Goal: Task Accomplishment & Management: Use online tool/utility

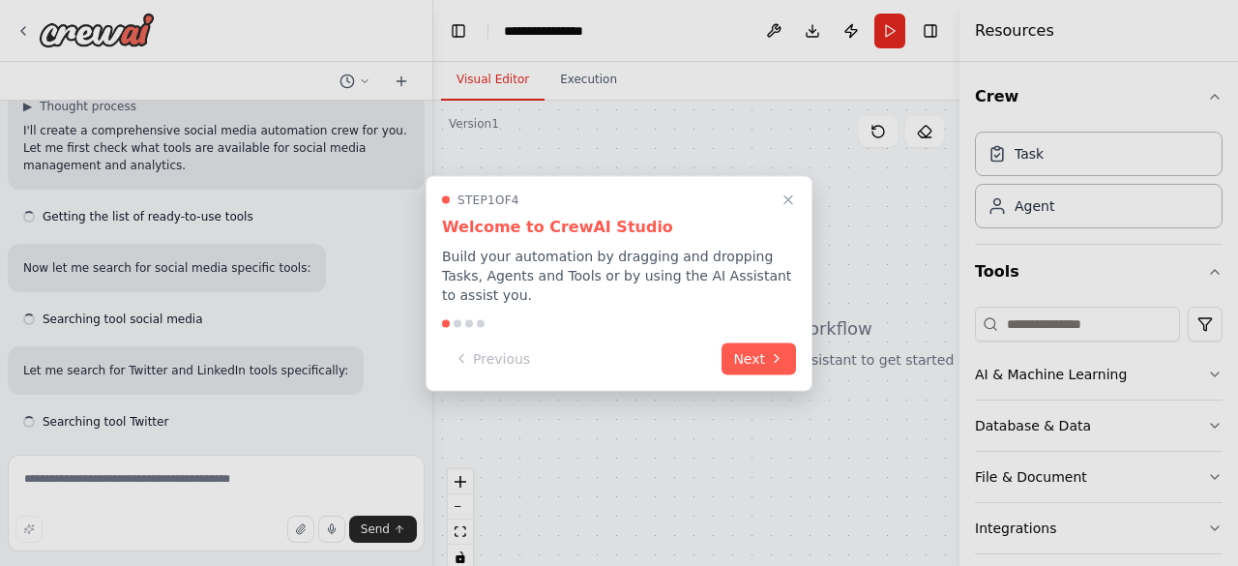
scroll to position [192, 0]
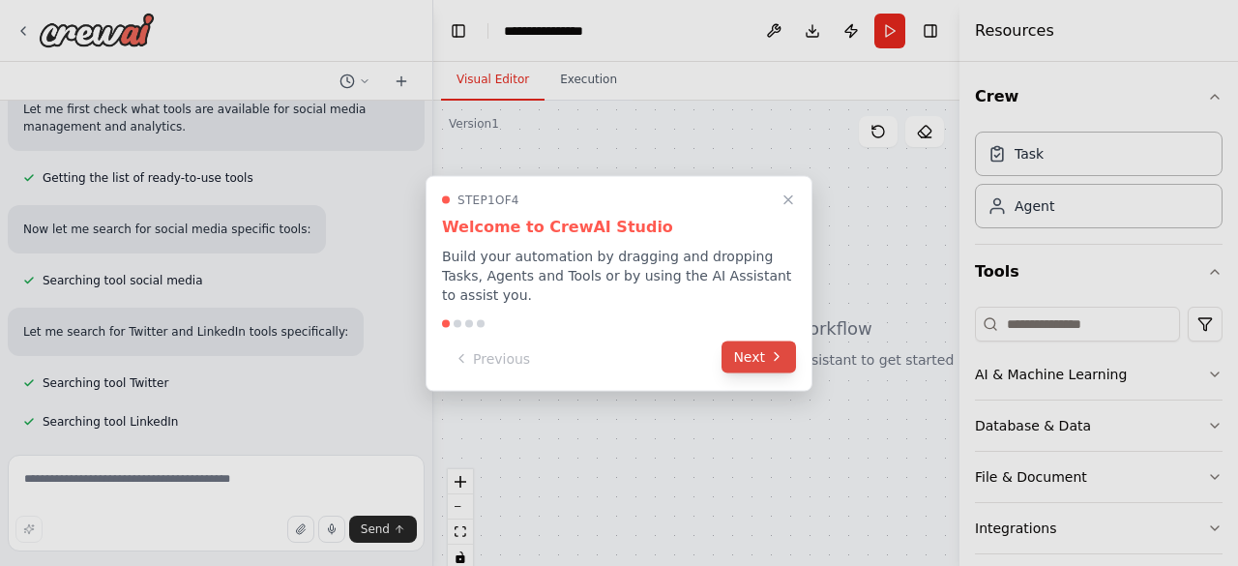
click at [768, 340] on button "Next" at bounding box center [759, 356] width 74 height 32
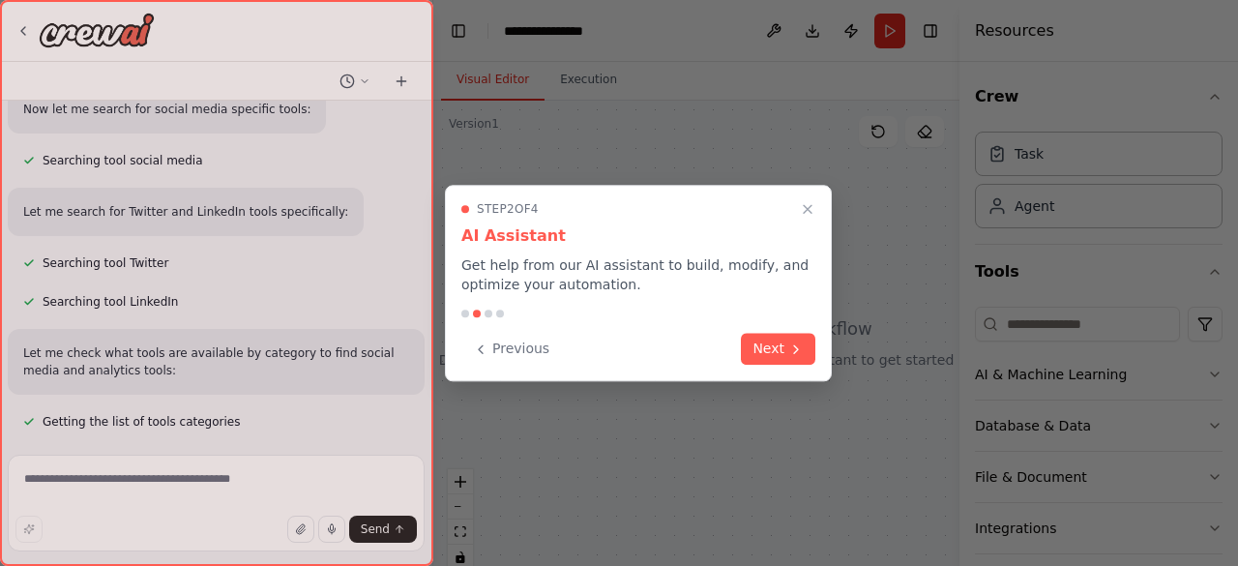
scroll to position [350, 0]
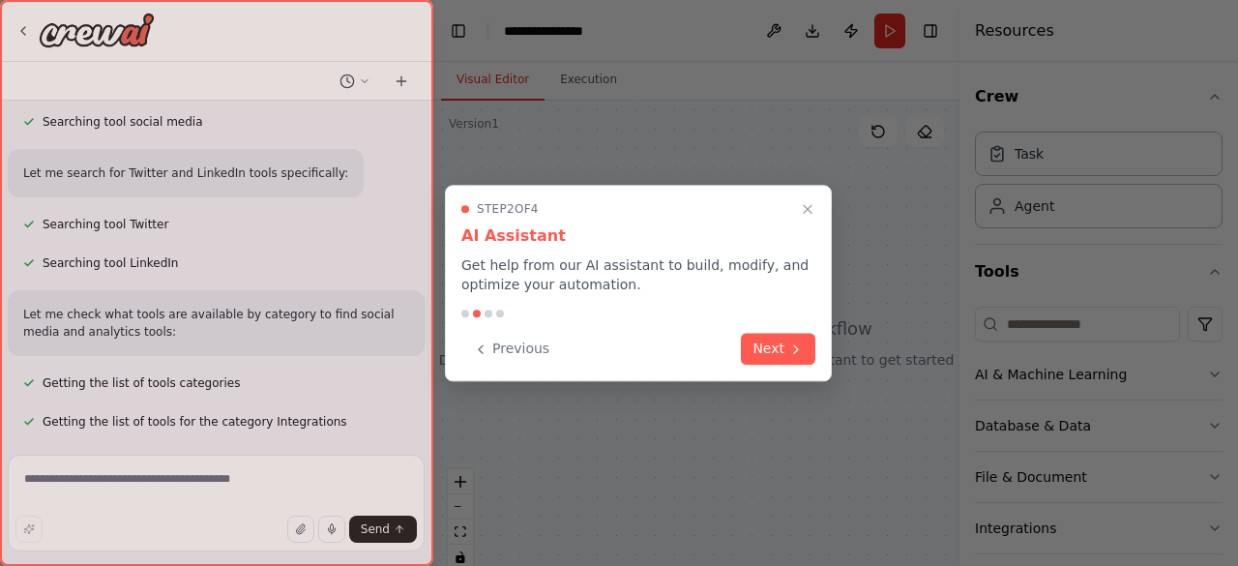
click at [768, 339] on button "Next" at bounding box center [778, 349] width 74 height 32
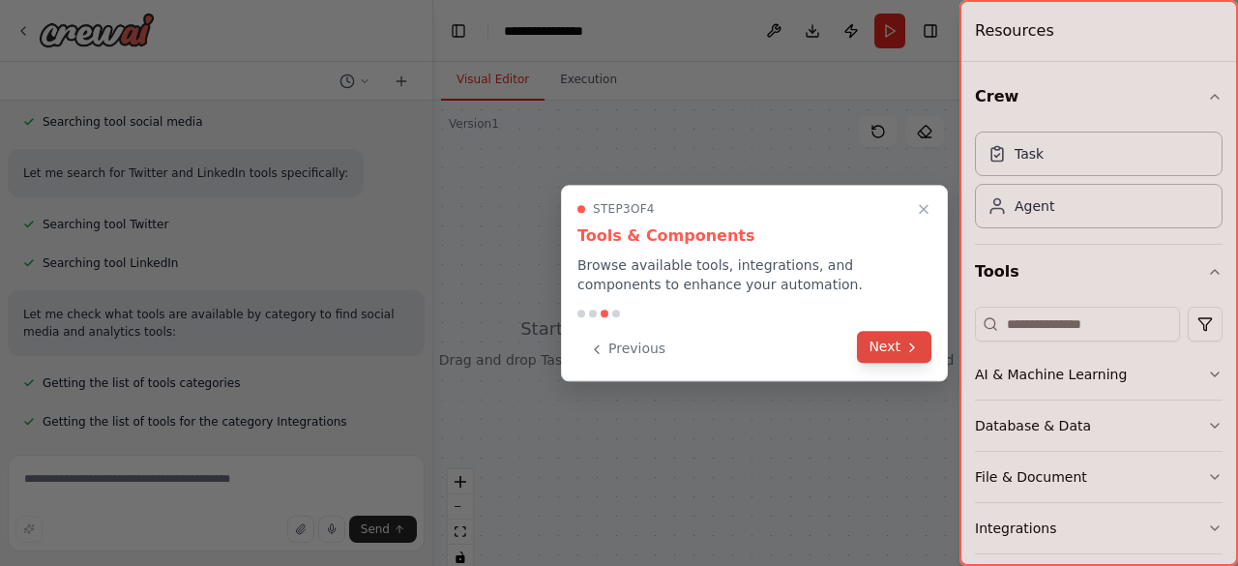
click at [878, 348] on button "Next" at bounding box center [894, 347] width 74 height 32
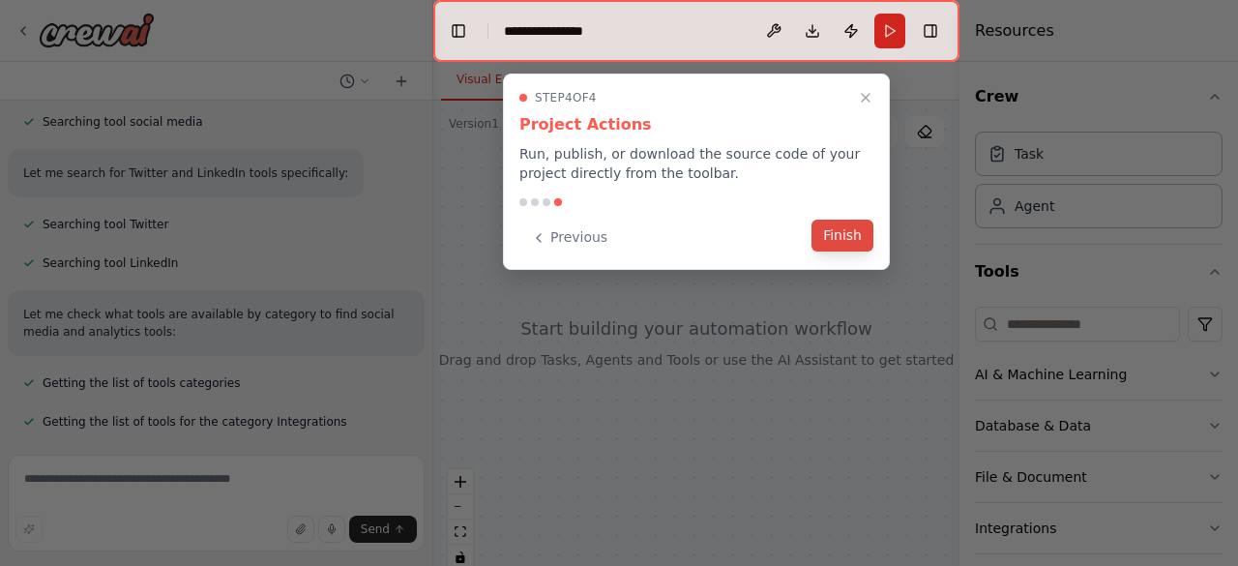
click at [845, 232] on button "Finish" at bounding box center [842, 236] width 62 height 32
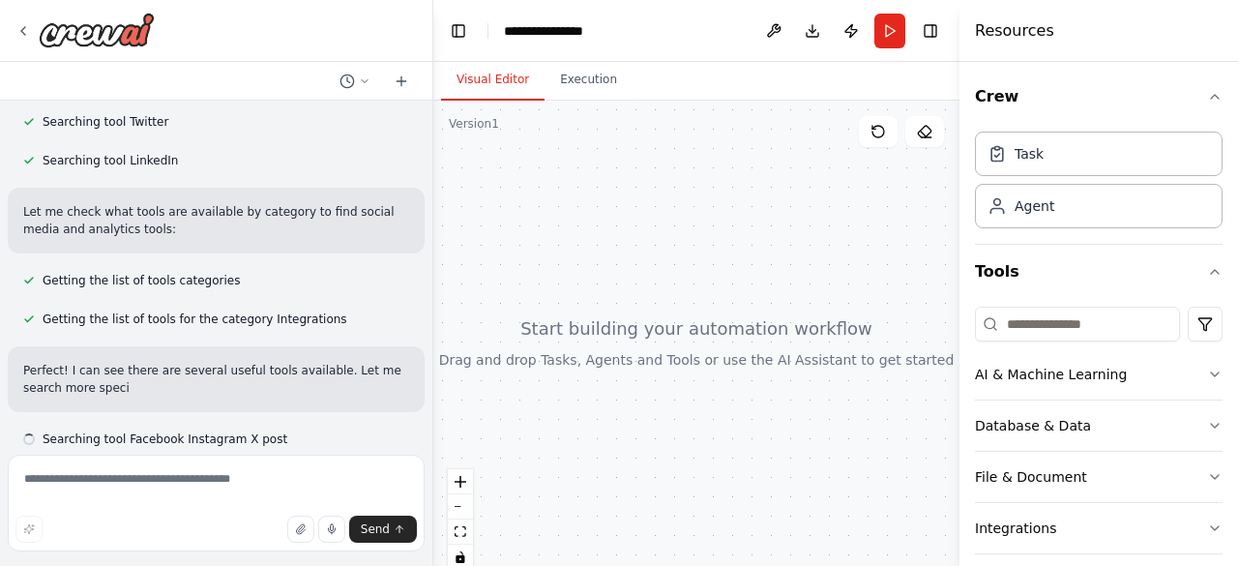
scroll to position [470, 0]
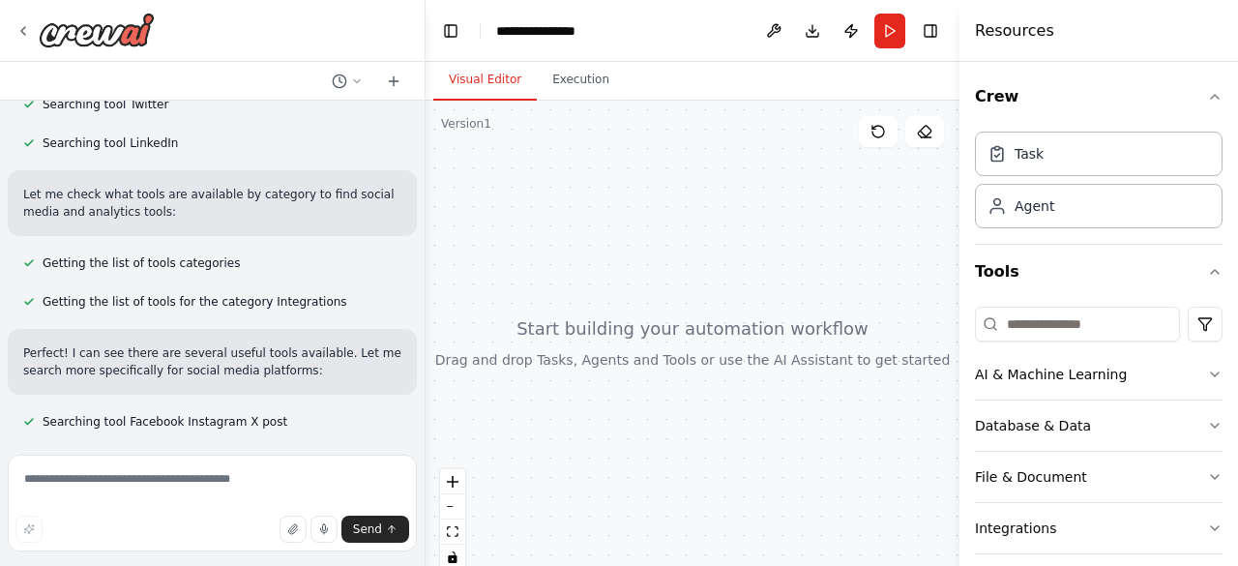
drag, startPoint x: 427, startPoint y: 378, endPoint x: 426, endPoint y: 235, distance: 143.2
click at [426, 235] on div "**********" at bounding box center [619, 283] width 1238 height 566
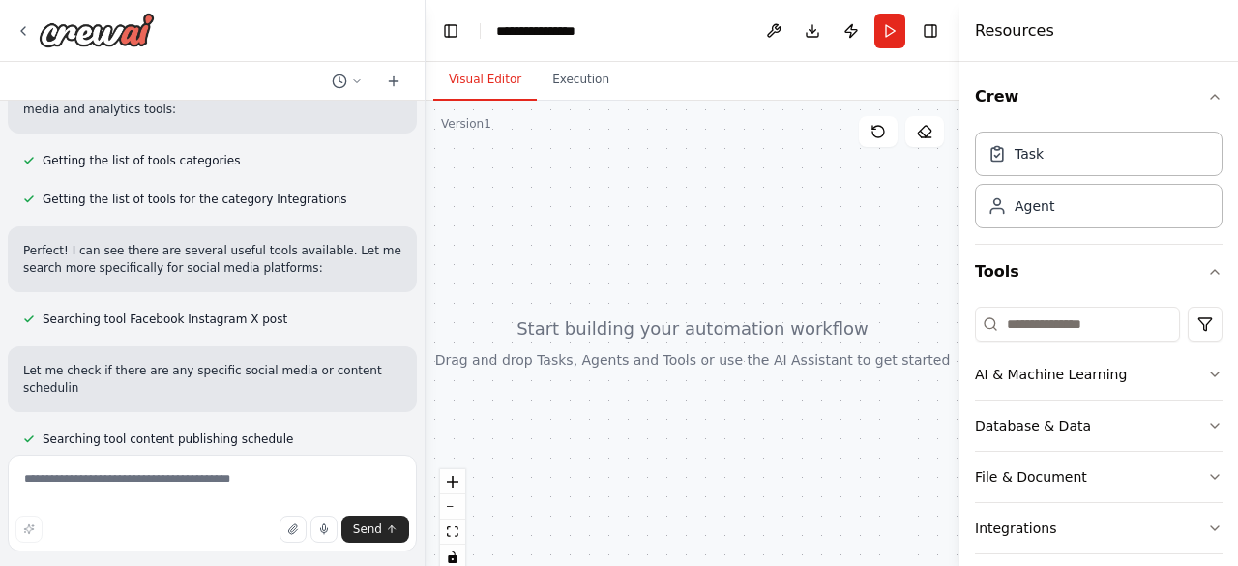
scroll to position [590, 0]
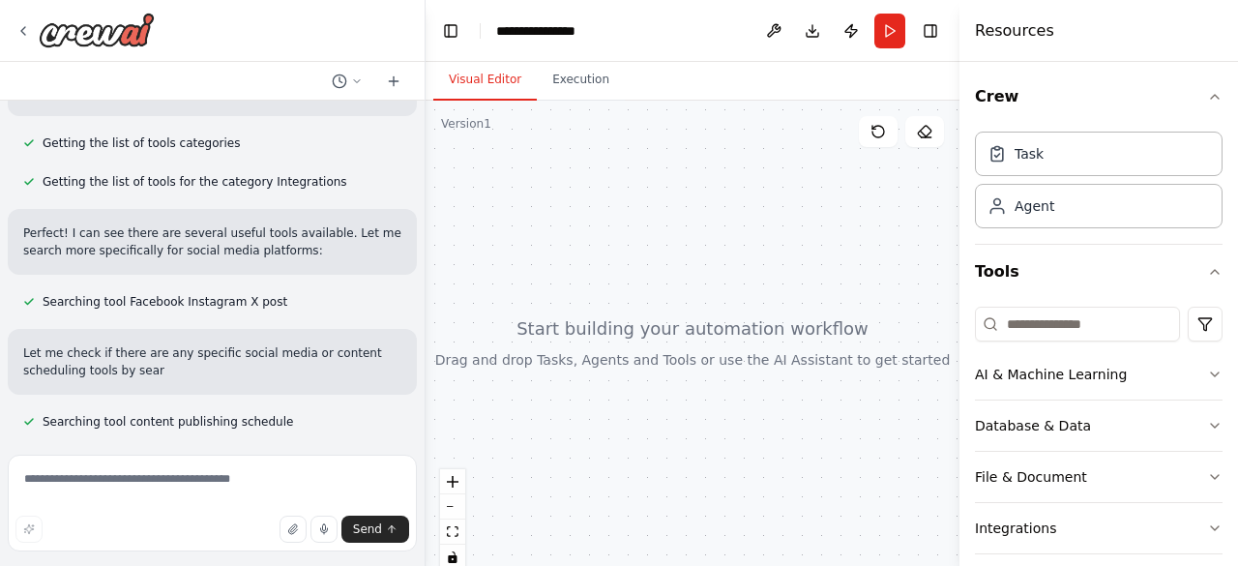
click at [418, 328] on div at bounding box center [422, 283] width 8 height 566
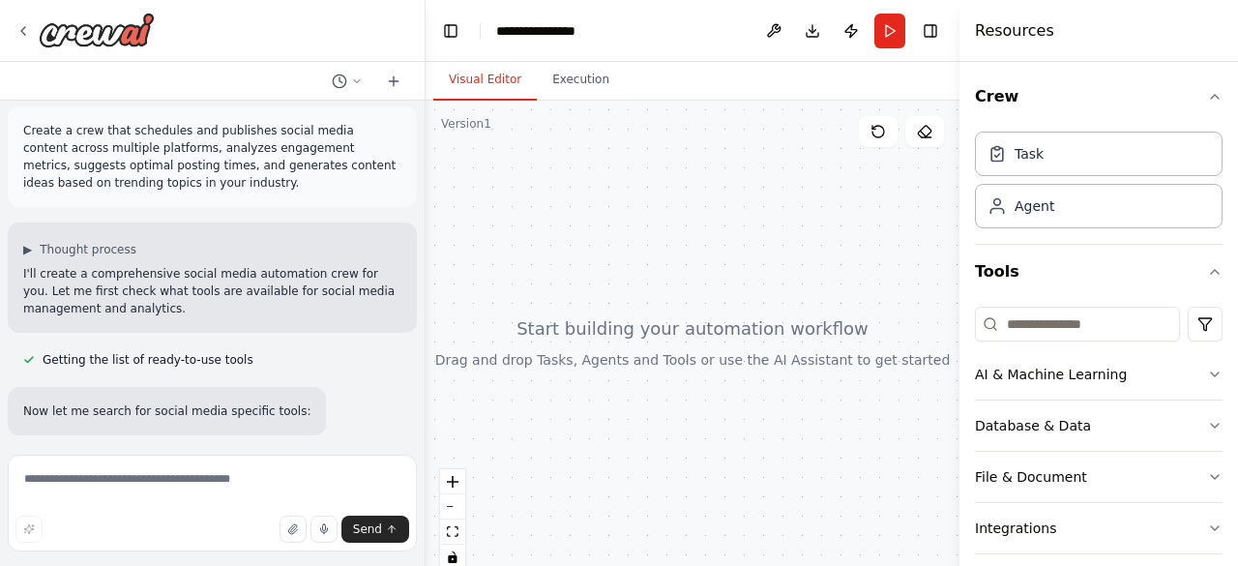
scroll to position [0, 0]
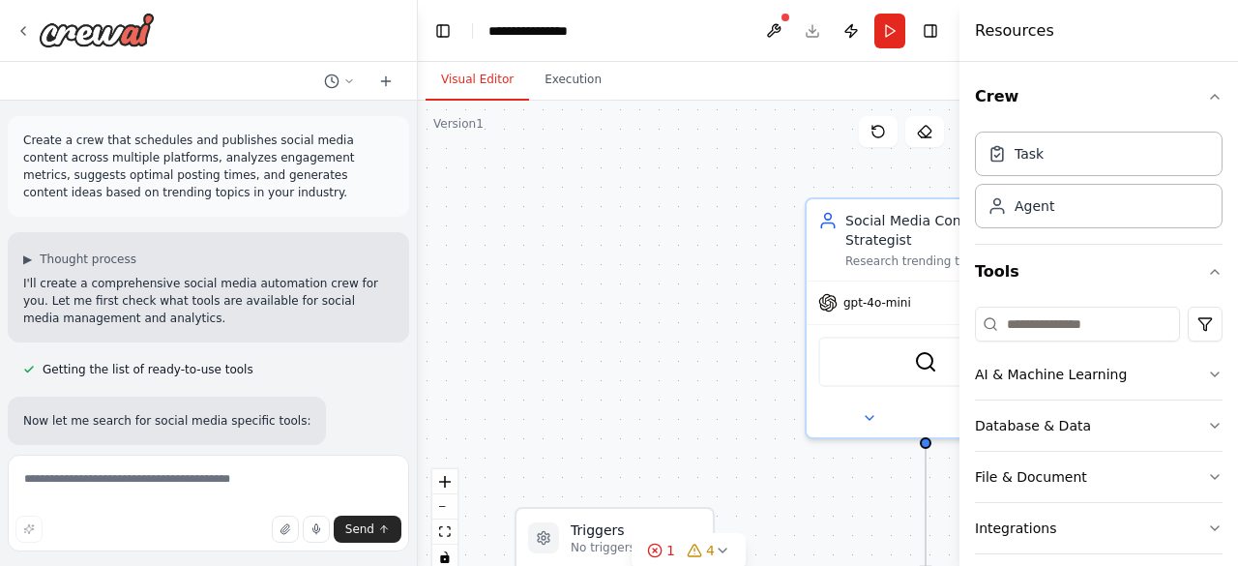
drag, startPoint x: 418, startPoint y: 147, endPoint x: 418, endPoint y: 241, distance: 93.8
click at [418, 241] on div "Create a crew that schedules and publishes social media content across multiple…" at bounding box center [619, 283] width 1238 height 566
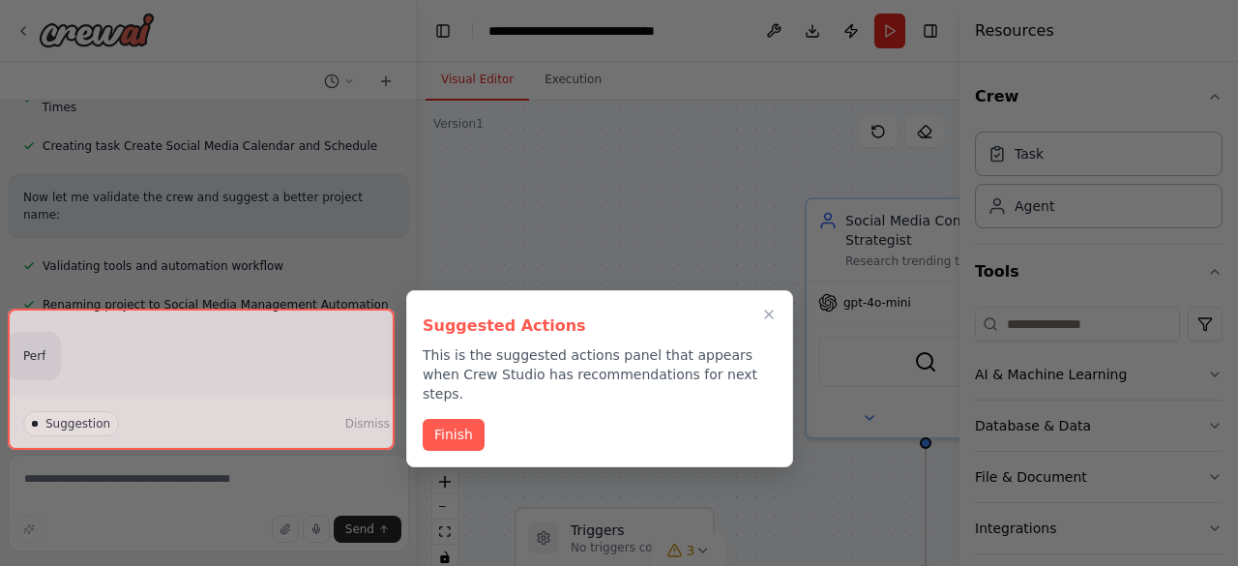
scroll to position [1723, 0]
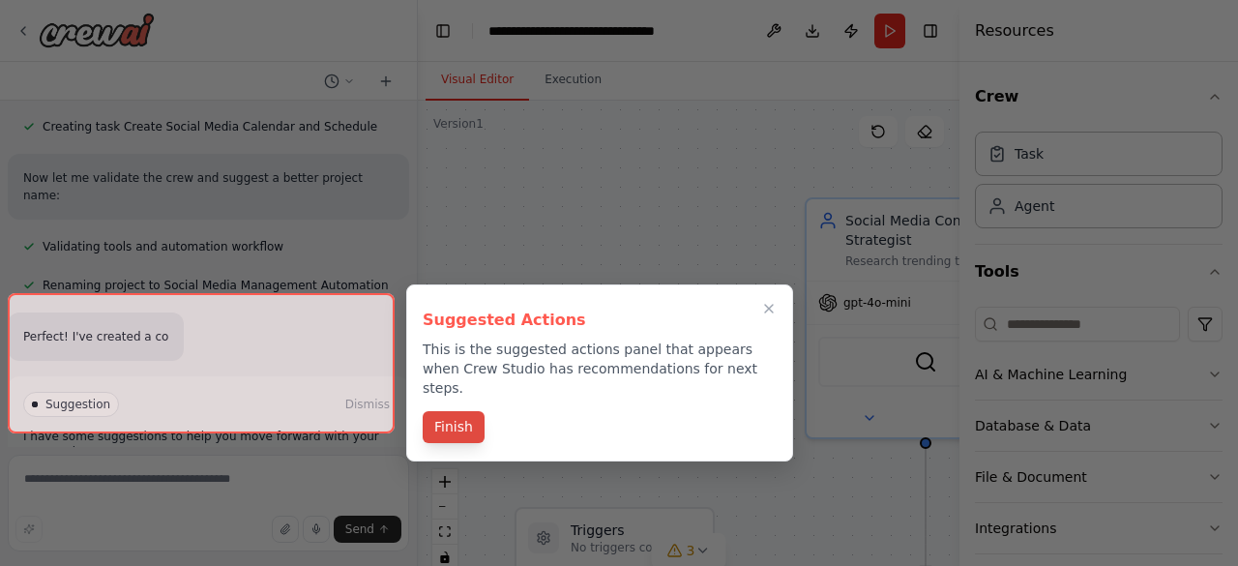
click at [453, 423] on button "Finish" at bounding box center [454, 427] width 62 height 32
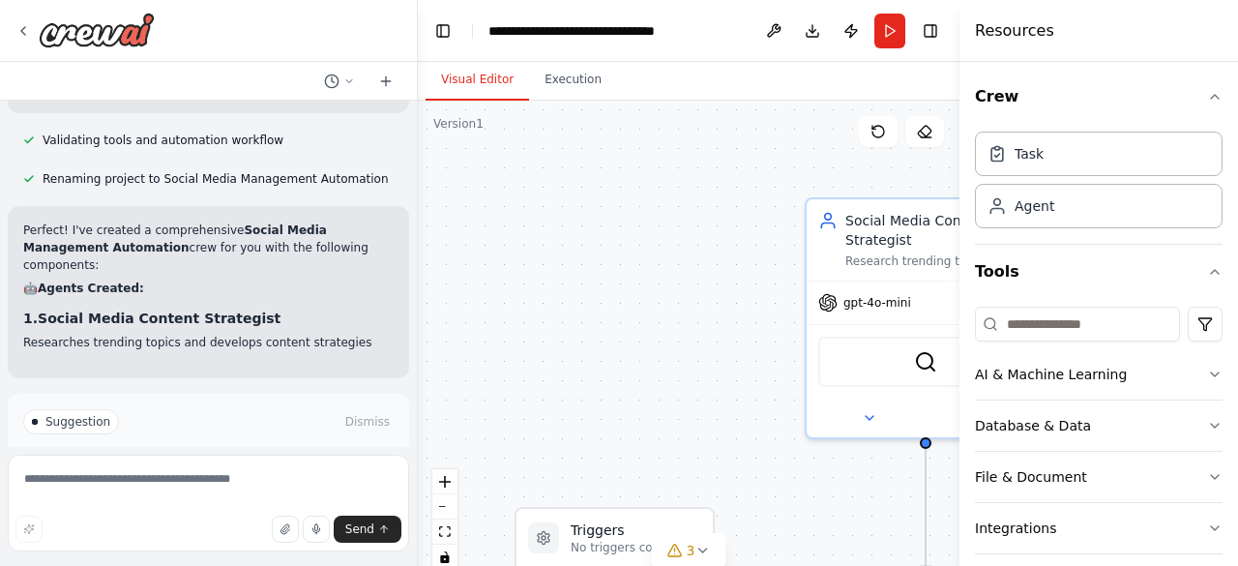
scroll to position [1846, 0]
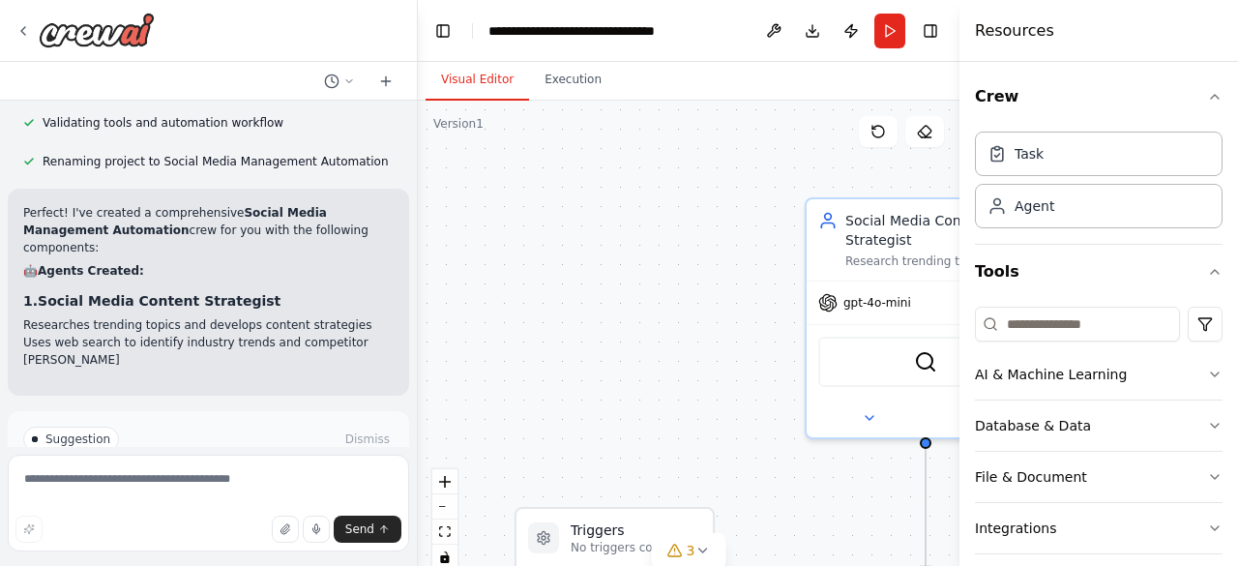
click at [350, 427] on div "Suggestion Dismiss I have some suggestions to help you move forward with your a…" at bounding box center [208, 482] width 370 height 110
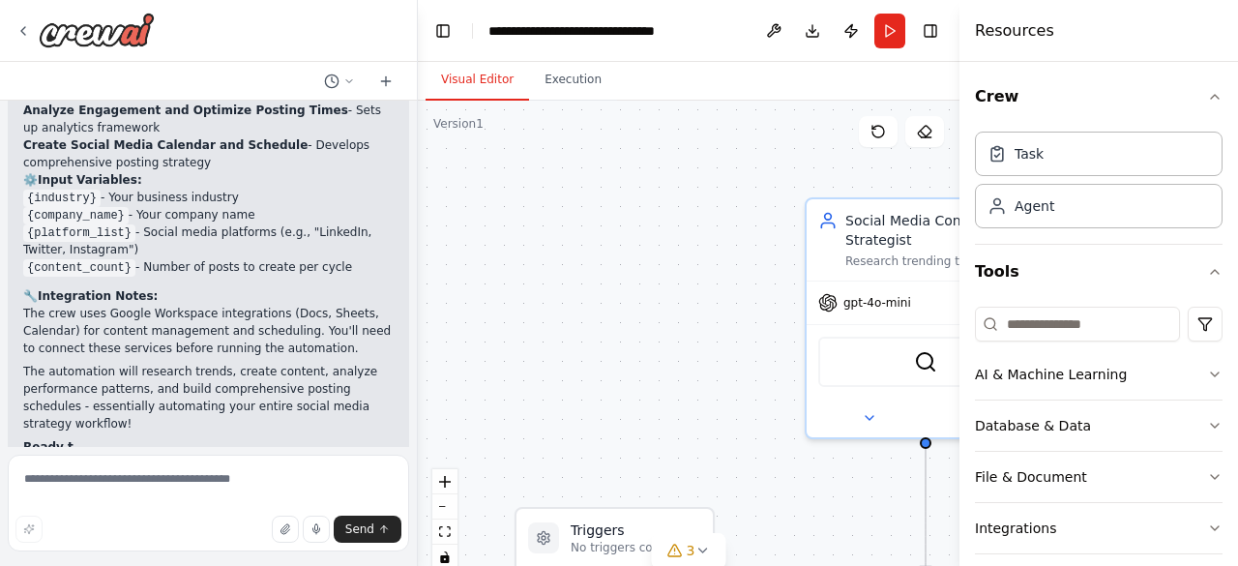
scroll to position [2572, 0]
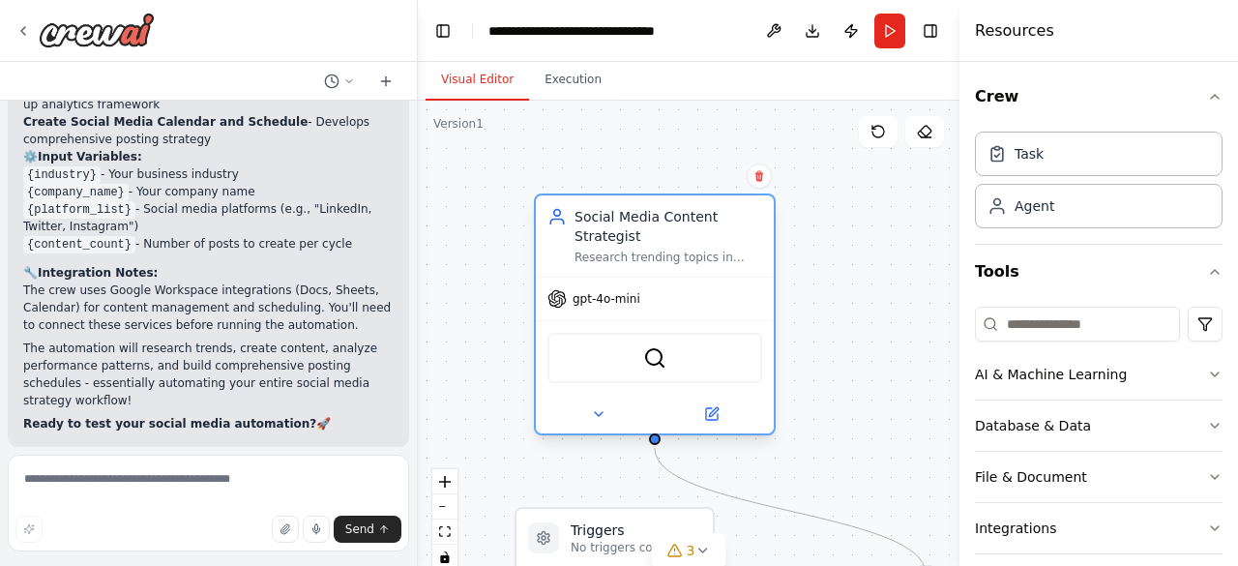
drag, startPoint x: 849, startPoint y: 233, endPoint x: 558, endPoint y: 225, distance: 291.2
click at [558, 225] on div "Social Media Content Strategist Research trending topics in {industry} and deve…" at bounding box center [654, 236] width 215 height 58
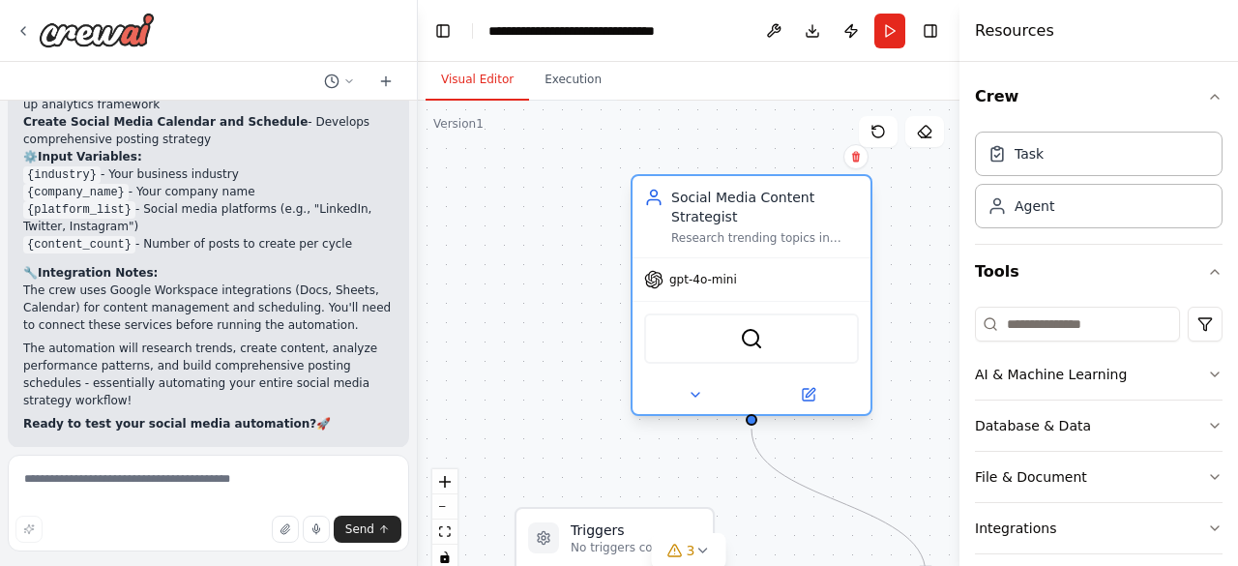
drag, startPoint x: 627, startPoint y: 214, endPoint x: 723, endPoint y: 195, distance: 98.4
click at [723, 195] on div "Social Media Content Strategist" at bounding box center [765, 207] width 188 height 39
click at [751, 349] on div "SerperDevTool" at bounding box center [751, 338] width 215 height 50
click at [569, 82] on button "Execution" at bounding box center [573, 80] width 88 height 41
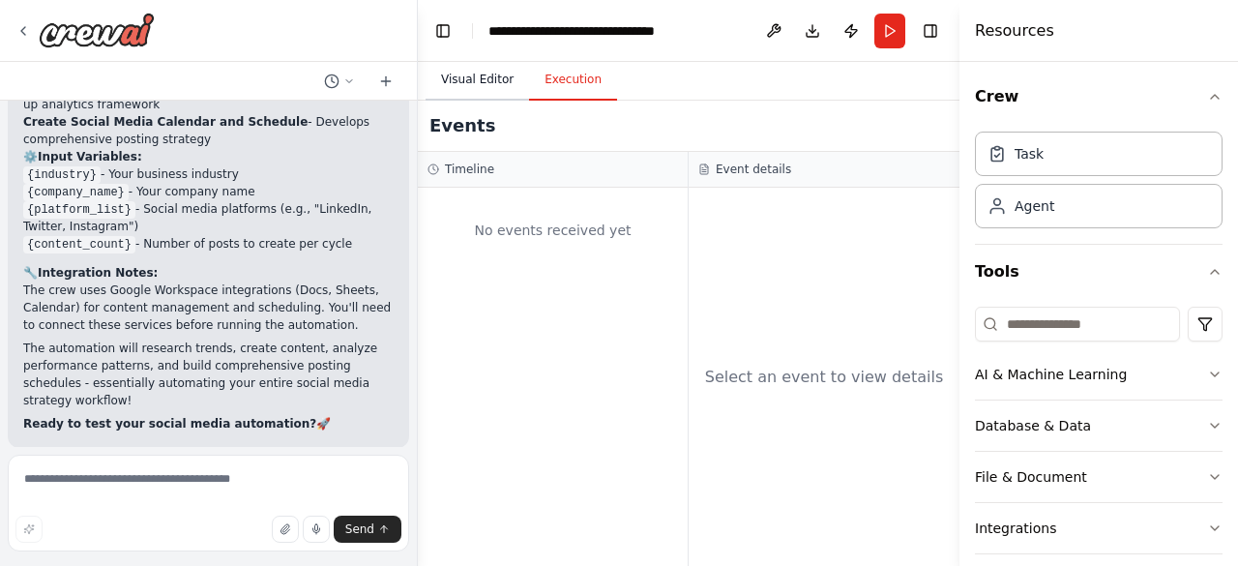
click at [493, 78] on button "Visual Editor" at bounding box center [477, 80] width 103 height 41
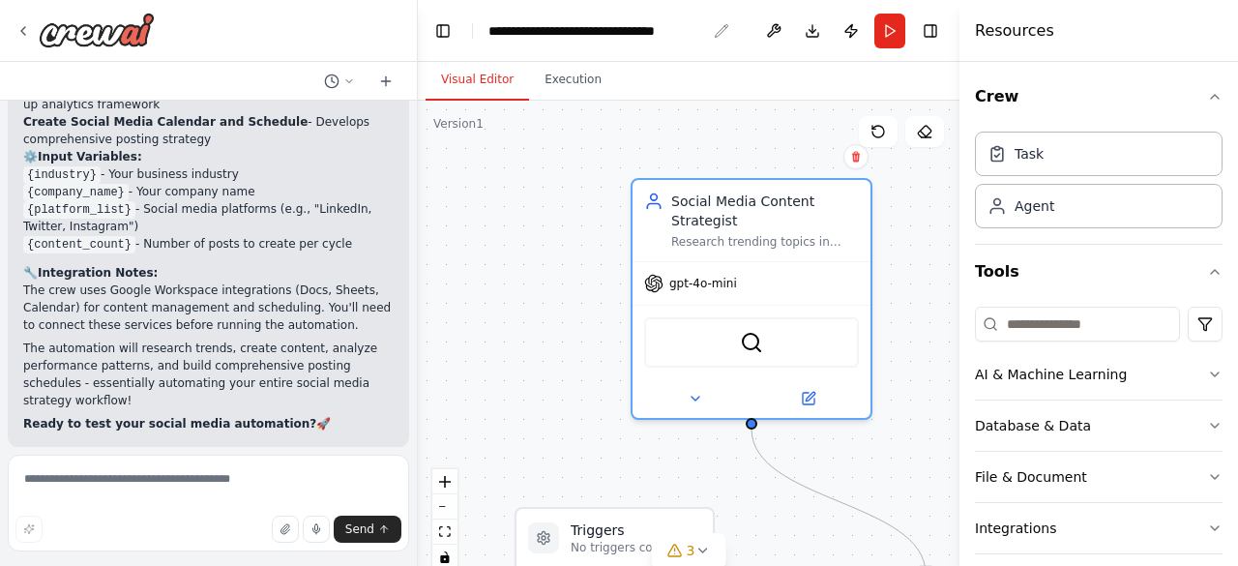
click at [584, 32] on div "**********" at bounding box center [597, 30] width 218 height 19
click at [1005, 167] on div "Task" at bounding box center [1099, 153] width 248 height 44
click at [1009, 214] on div "Agent" at bounding box center [1099, 205] width 248 height 44
click at [1003, 370] on div "AI & Machine Learning" at bounding box center [1051, 374] width 152 height 19
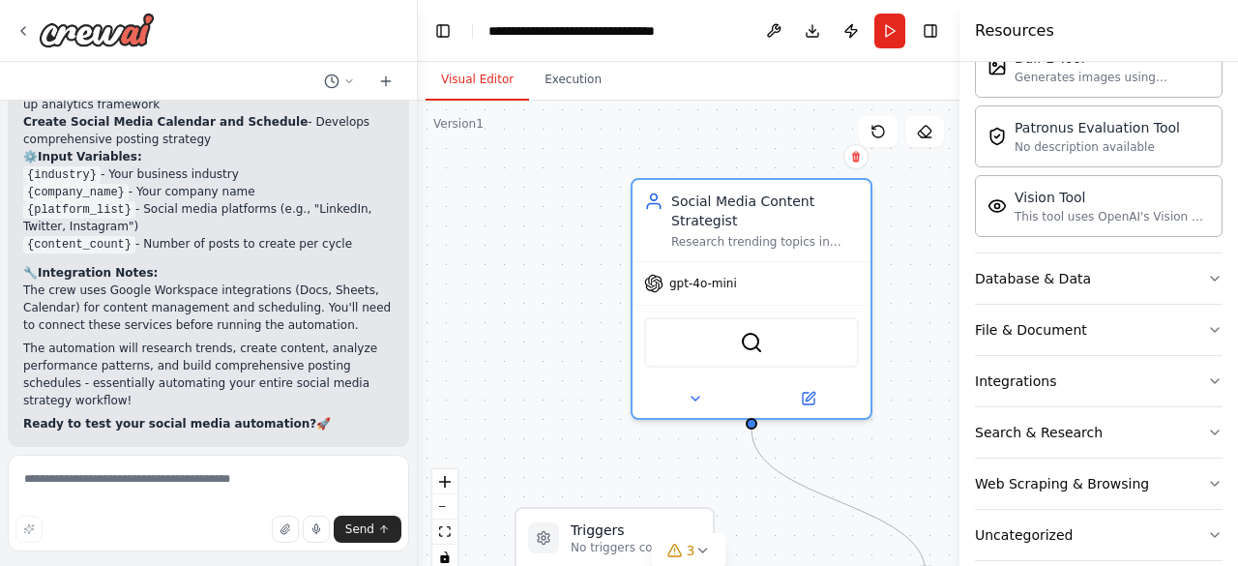
scroll to position [445, 0]
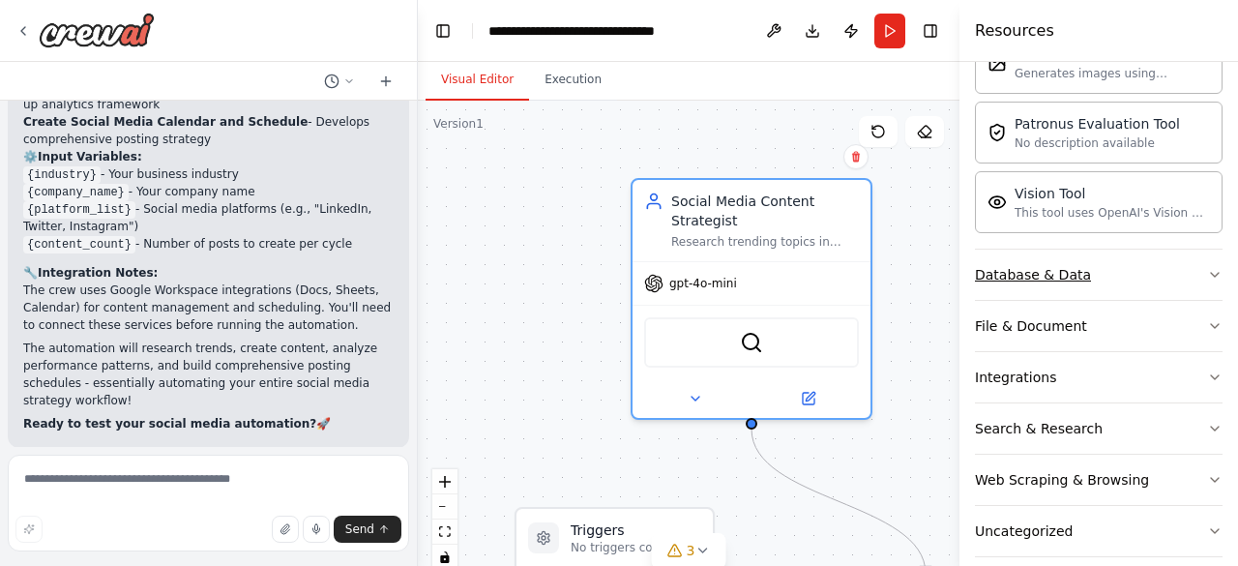
click at [1207, 270] on icon "button" at bounding box center [1214, 274] width 15 height 15
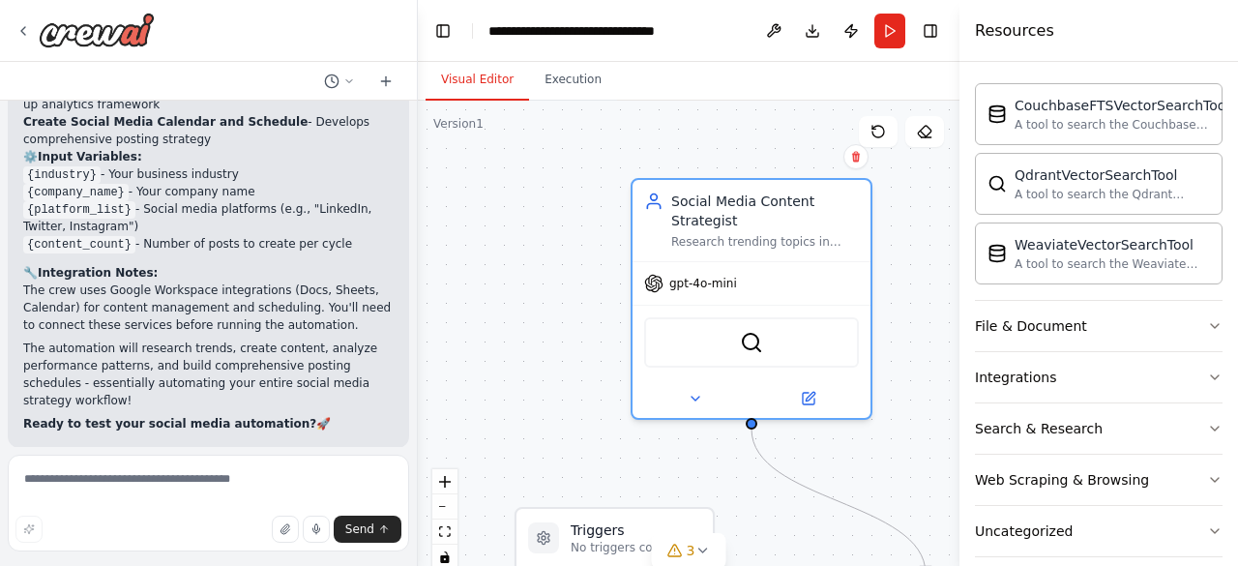
scroll to position [683, 0]
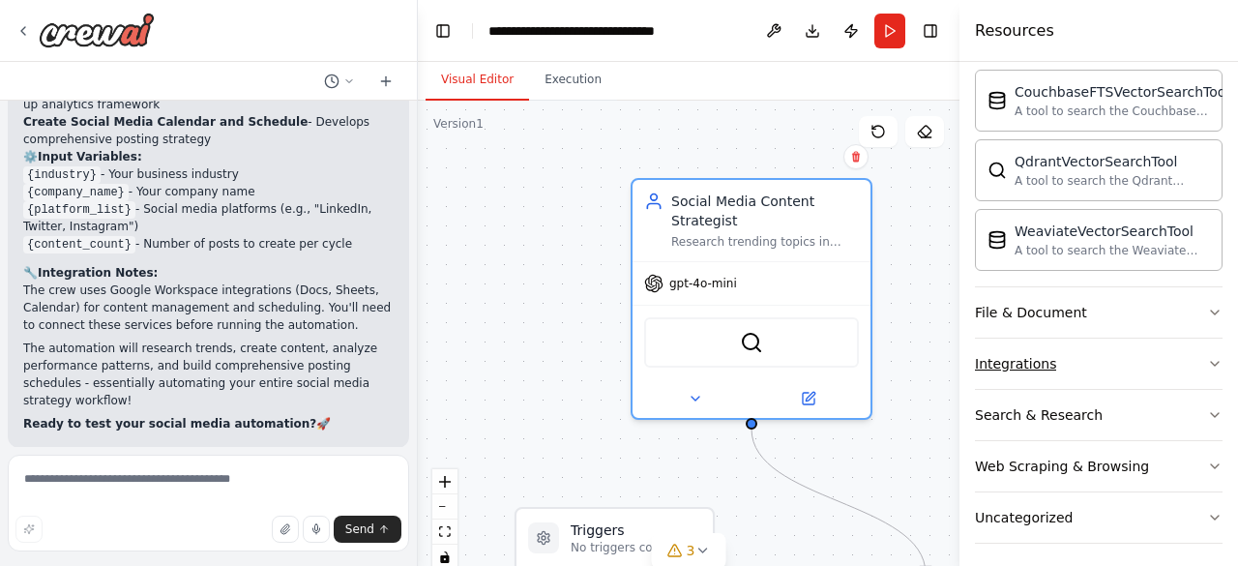
click at [1192, 357] on button "Integrations" at bounding box center [1099, 364] width 248 height 50
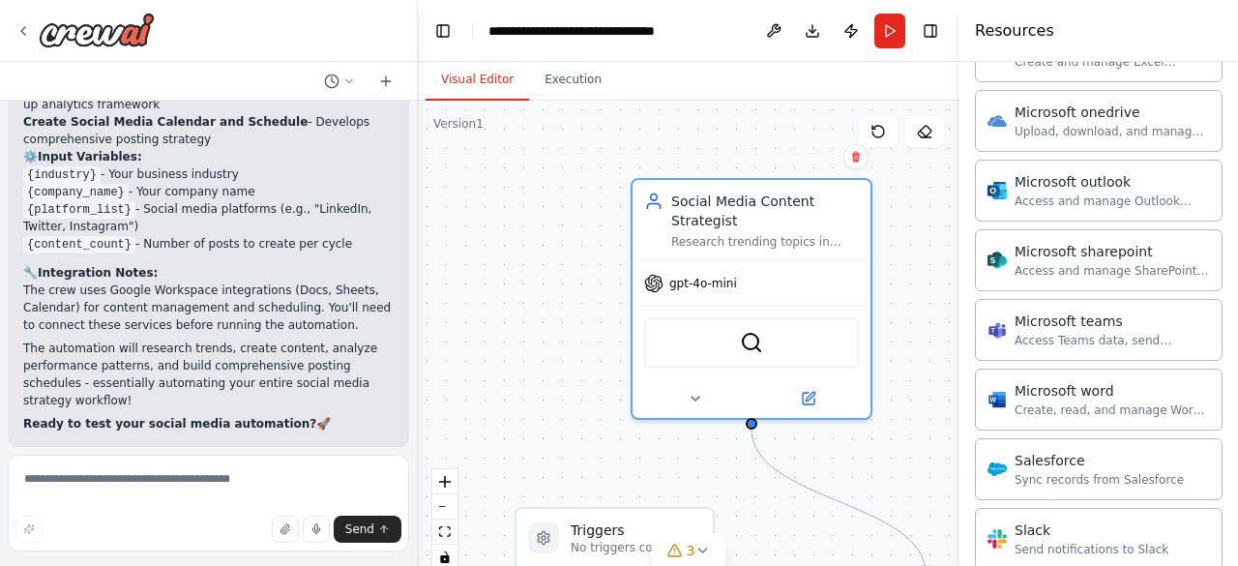
scroll to position [1636, 0]
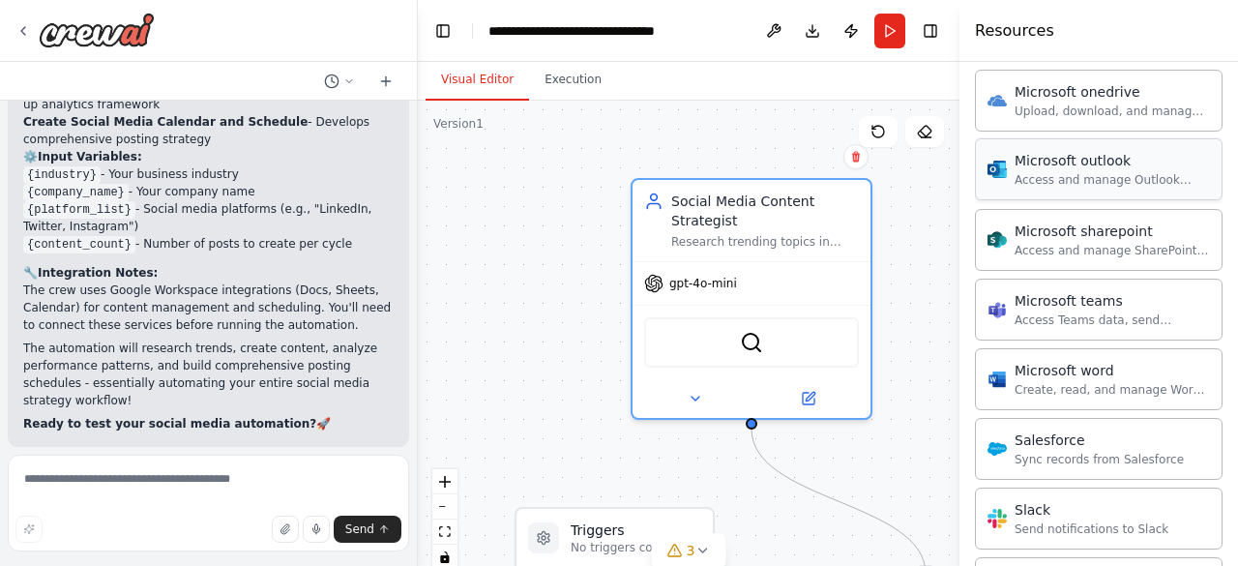
click at [1078, 172] on div "Access and manage Outlook emails, calendar events, and contacts." at bounding box center [1112, 179] width 195 height 15
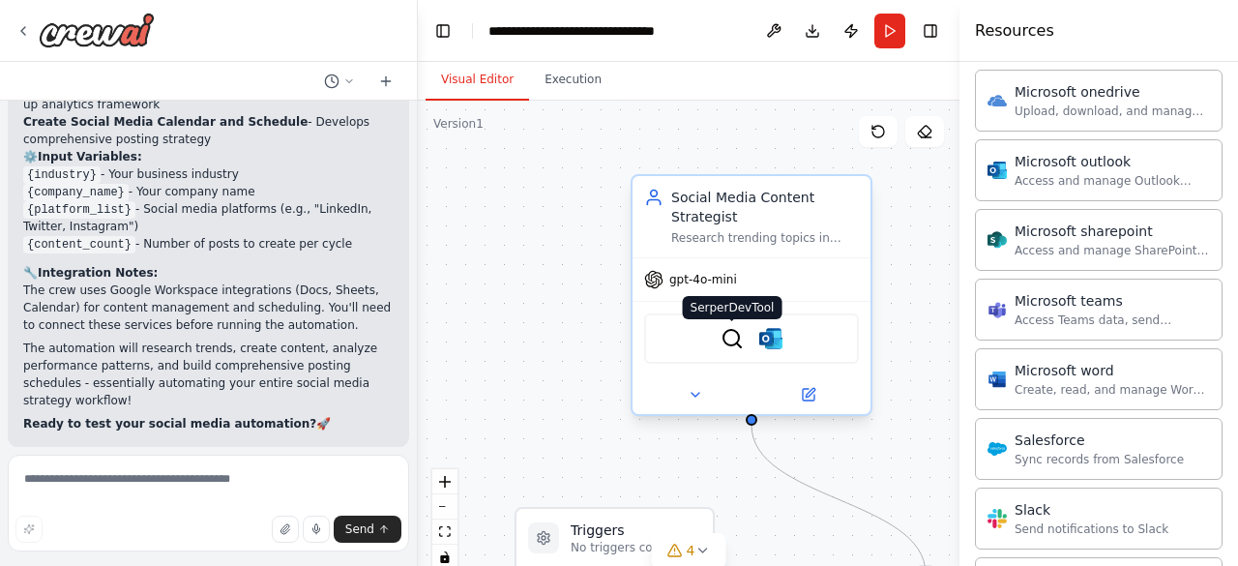
click at [727, 342] on img at bounding box center [732, 338] width 23 height 23
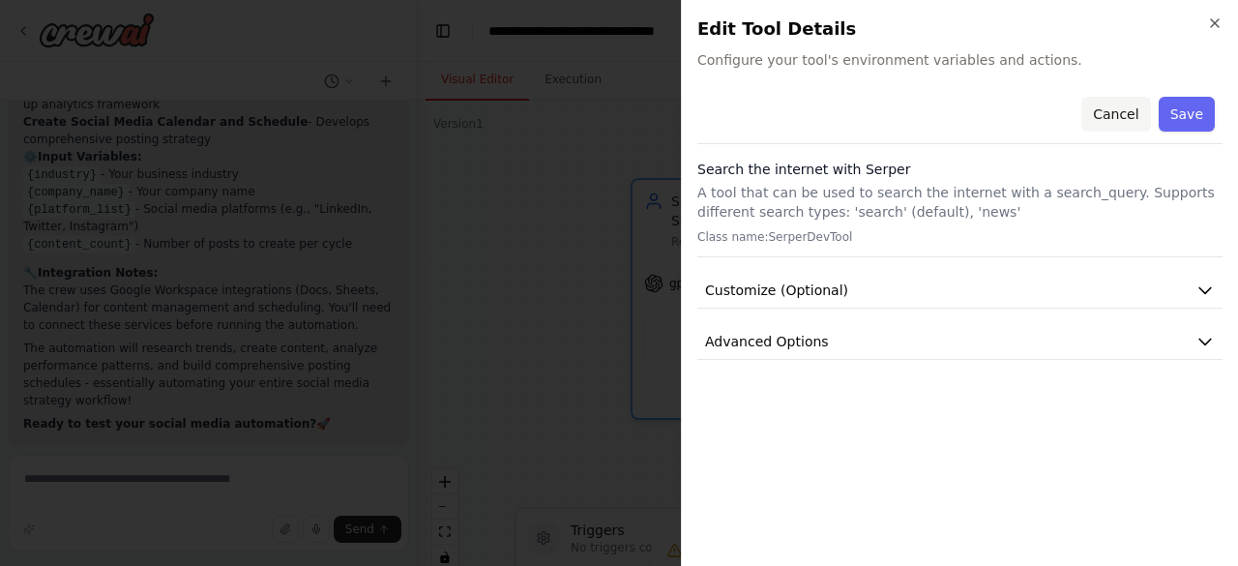
click at [1120, 117] on button "Cancel" at bounding box center [1115, 114] width 69 height 35
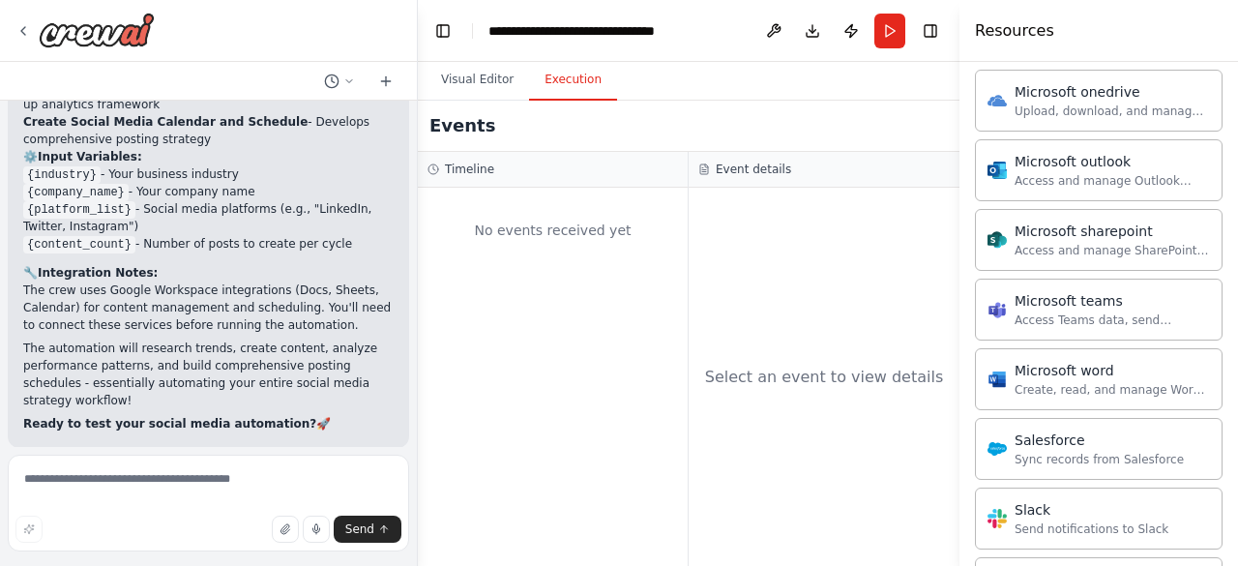
click at [578, 81] on button "Execution" at bounding box center [573, 80] width 88 height 41
click at [478, 75] on button "Visual Editor" at bounding box center [477, 80] width 103 height 41
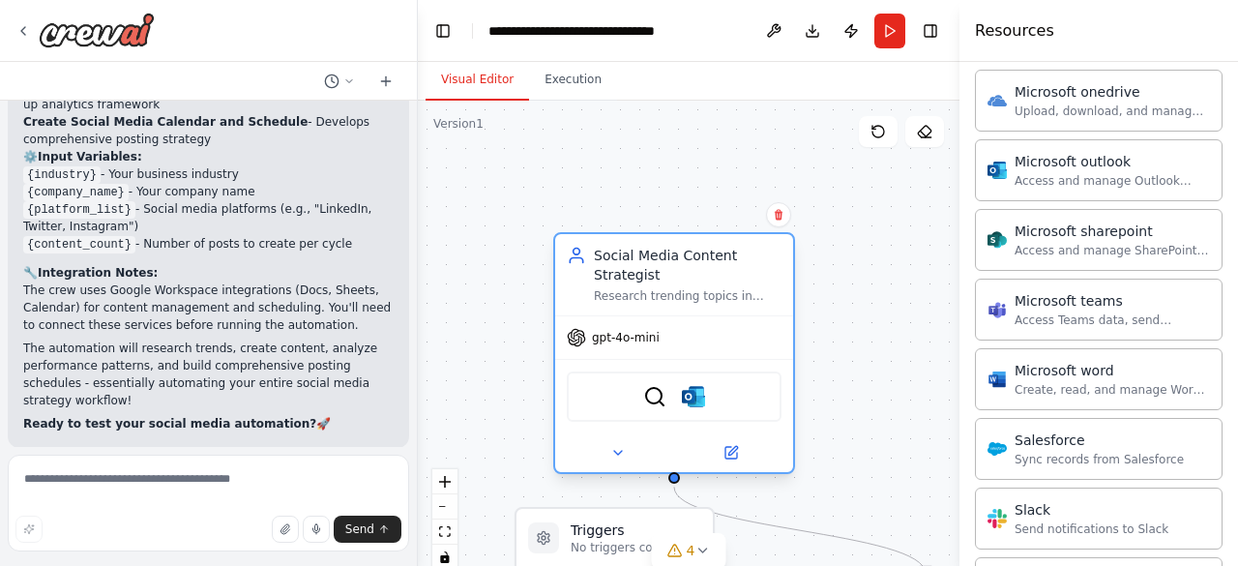
drag, startPoint x: 718, startPoint y: 252, endPoint x: 627, endPoint y: 312, distance: 108.9
click at [627, 312] on div "Social Media Content Strategist Research trending topics in {industry} and deve…" at bounding box center [674, 274] width 238 height 81
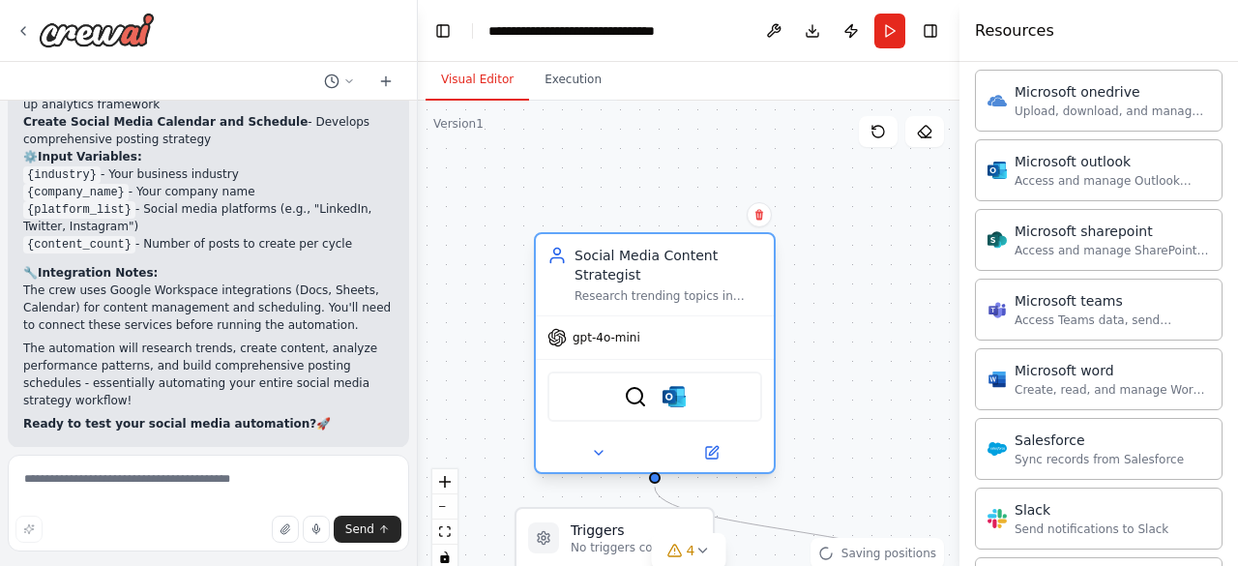
click at [618, 298] on div "Research trending topics in {industry} and develop comprehensive content strate…" at bounding box center [669, 295] width 188 height 15
click at [176, 479] on textarea at bounding box center [208, 503] width 401 height 97
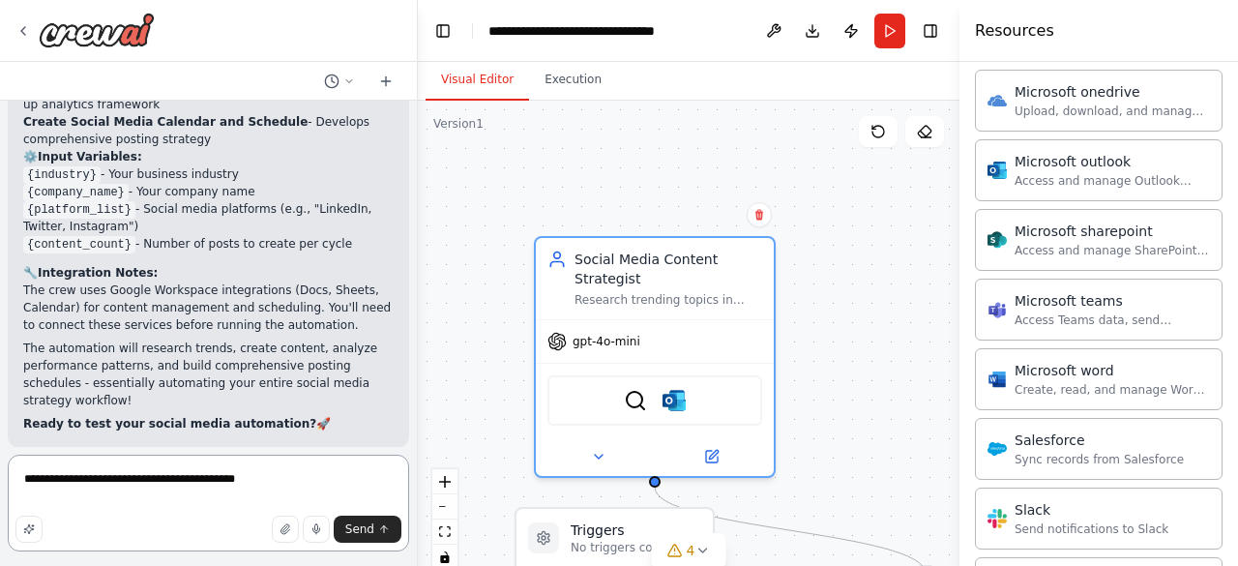
type textarea "**********"
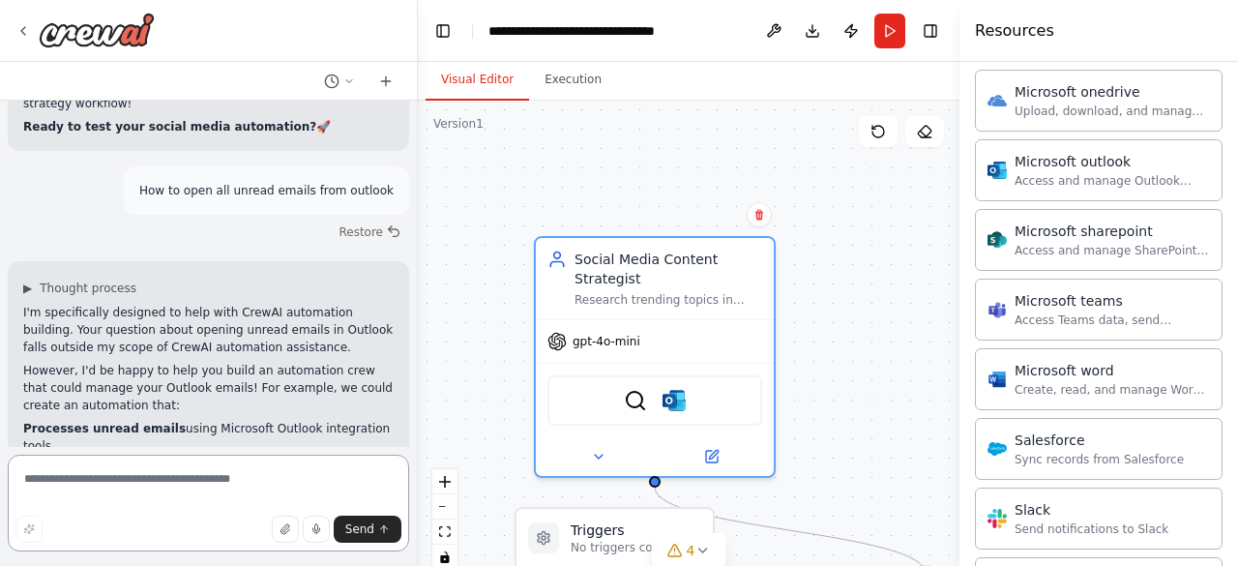
scroll to position [2892, 0]
